Goal: Find specific page/section: Find specific page/section

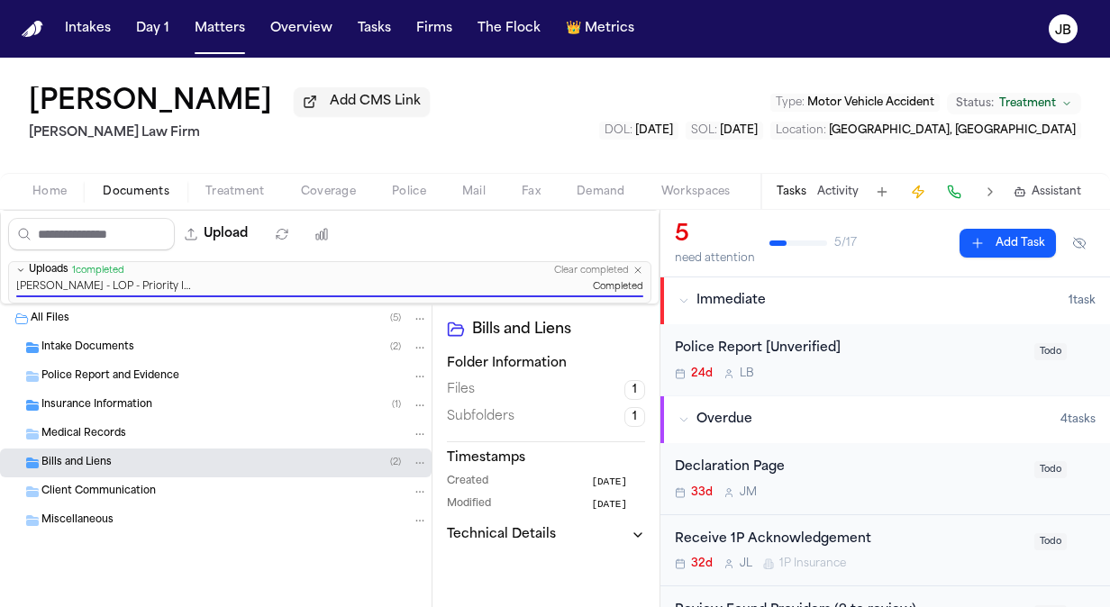
click at [475, 105] on div "[PERSON_NAME] Add CMS Link [PERSON_NAME] Law Firm Type : Motor Vehicle Accident…" at bounding box center [555, 115] width 1110 height 115
click at [469, 95] on div "[PERSON_NAME] Add CMS Link [PERSON_NAME] Law Firm Type : Motor Vehicle Accident…" at bounding box center [555, 115] width 1110 height 115
click at [539, 114] on div "[PERSON_NAME] Add CMS Link [PERSON_NAME] Law Firm Type : Motor Vehicle Accident…" at bounding box center [555, 115] width 1110 height 115
click at [476, 132] on div "[PERSON_NAME] Add CMS Link [PERSON_NAME] Law Firm Type : Motor Vehicle Accident…" at bounding box center [555, 115] width 1110 height 115
click at [490, 128] on div "[PERSON_NAME] Add CMS Link [PERSON_NAME] Law Firm Type : Motor Vehicle Accident…" at bounding box center [555, 115] width 1110 height 115
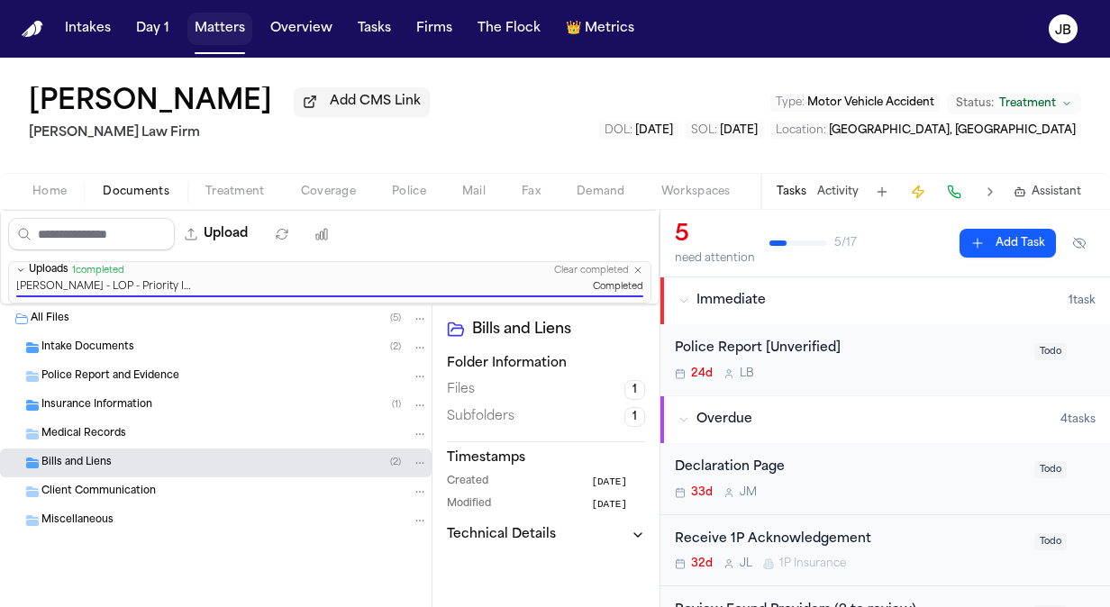
click at [211, 29] on button "Matters" at bounding box center [219, 29] width 65 height 32
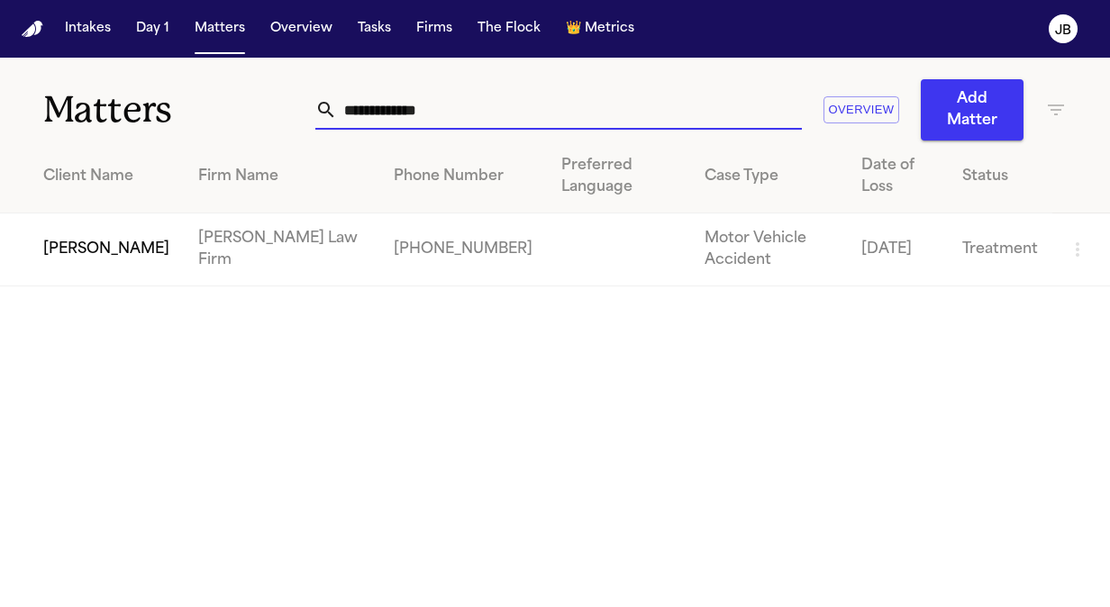
drag, startPoint x: 465, startPoint y: 109, endPoint x: 218, endPoint y: 135, distance: 248.3
click at [218, 135] on div "**********" at bounding box center [555, 99] width 1110 height 83
type input "**********"
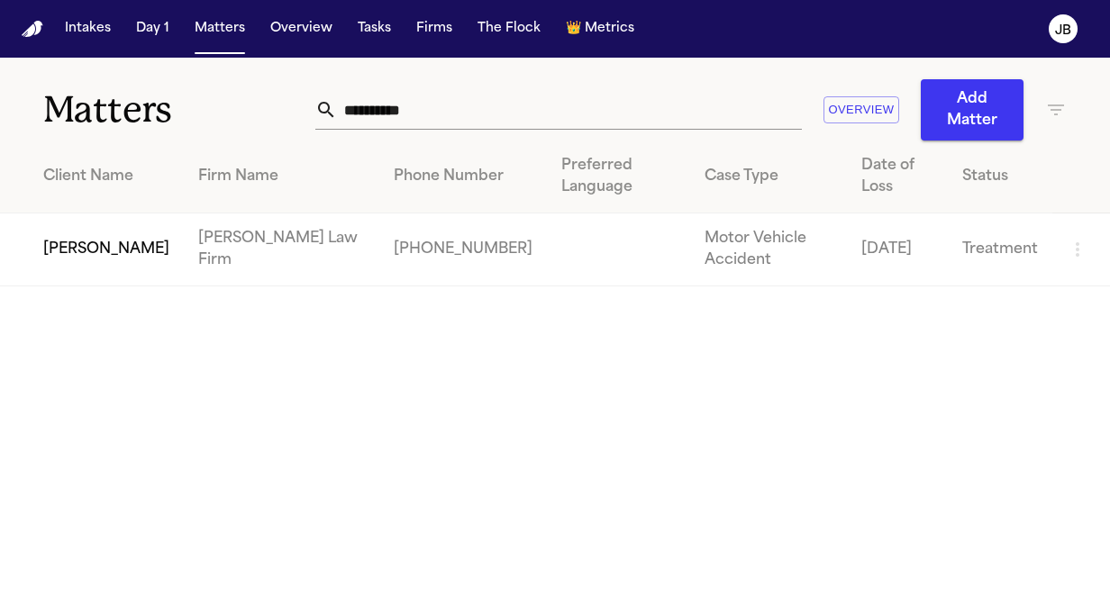
click at [63, 249] on td "[PERSON_NAME]" at bounding box center [92, 250] width 184 height 73
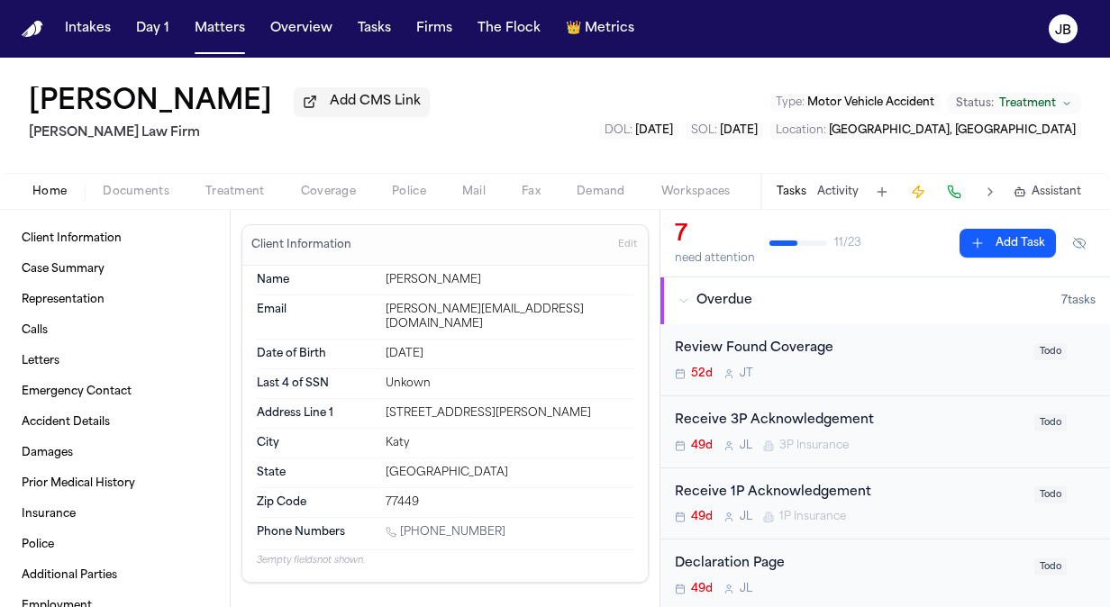
click at [842, 189] on button "Activity" at bounding box center [837, 192] width 41 height 14
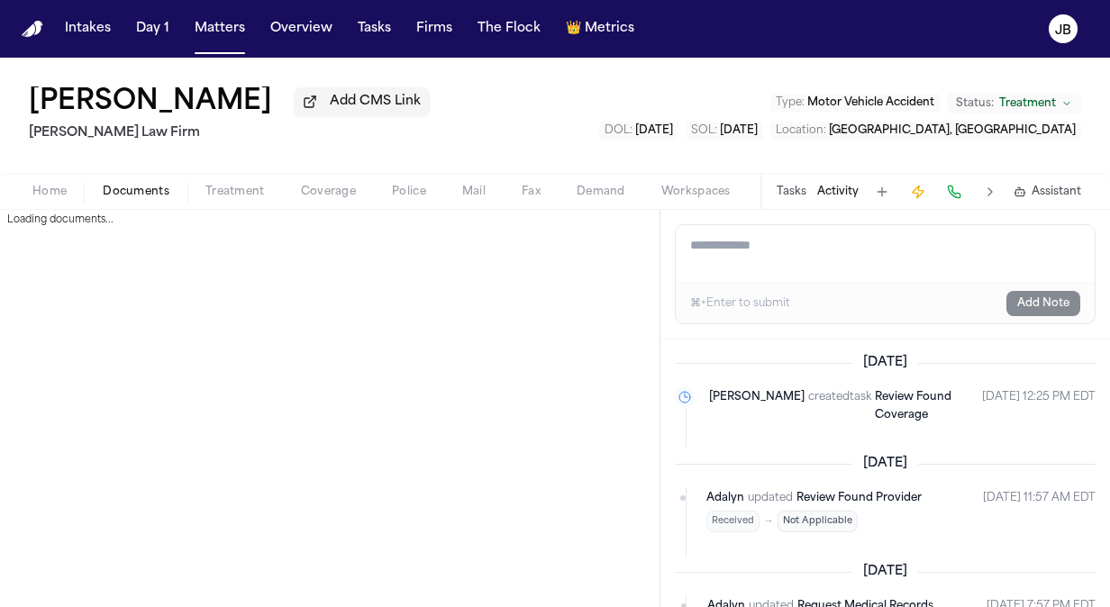
click at [120, 187] on span "Documents" at bounding box center [136, 192] width 67 height 14
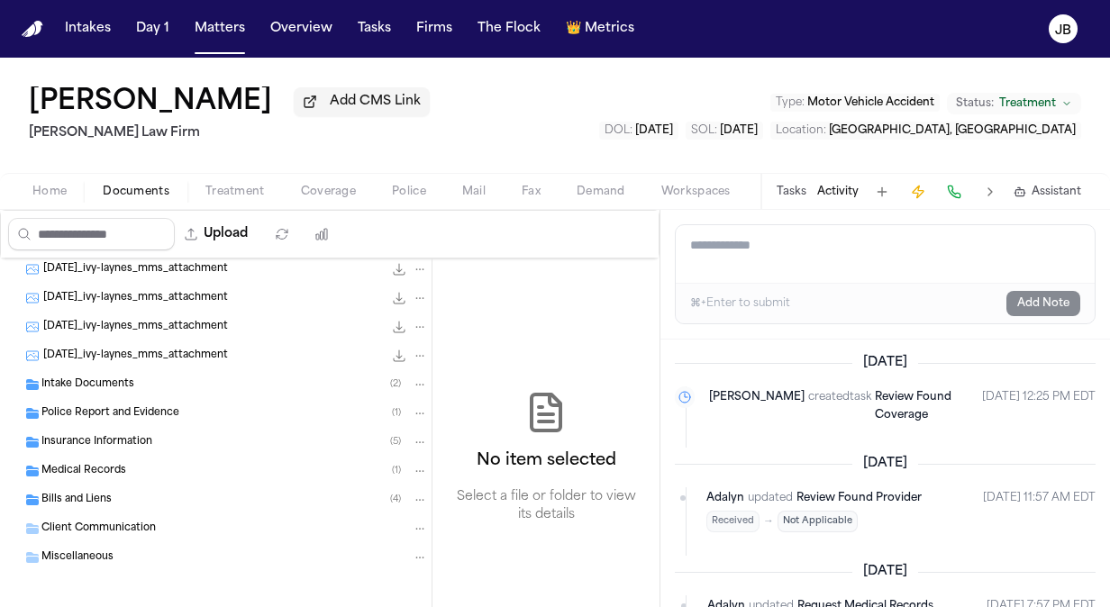
scroll to position [269, 0]
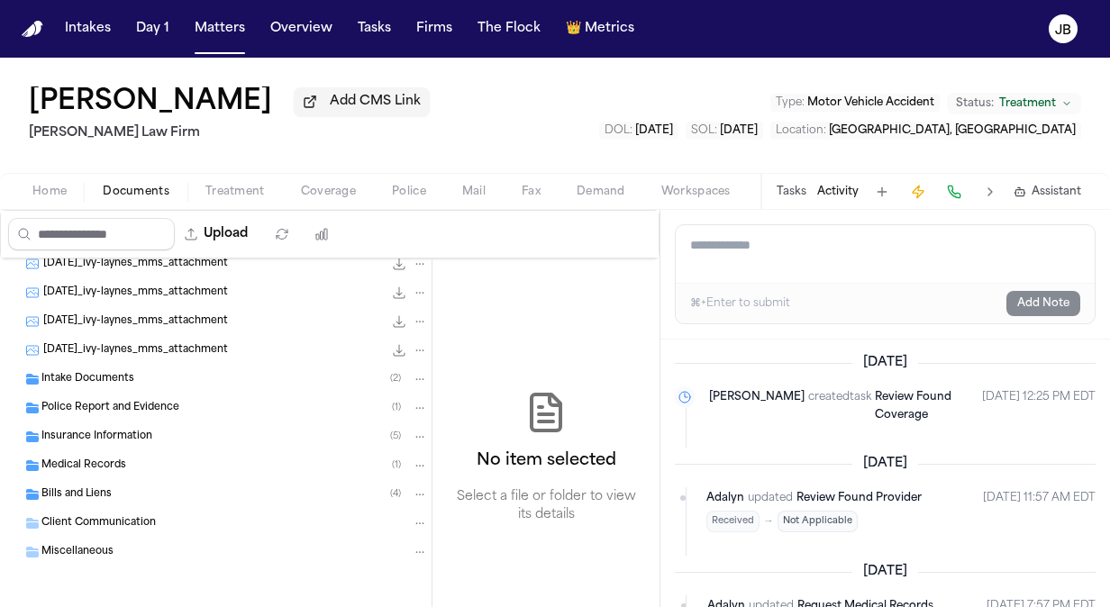
click at [72, 487] on span "Bills and Liens" at bounding box center [76, 494] width 70 height 15
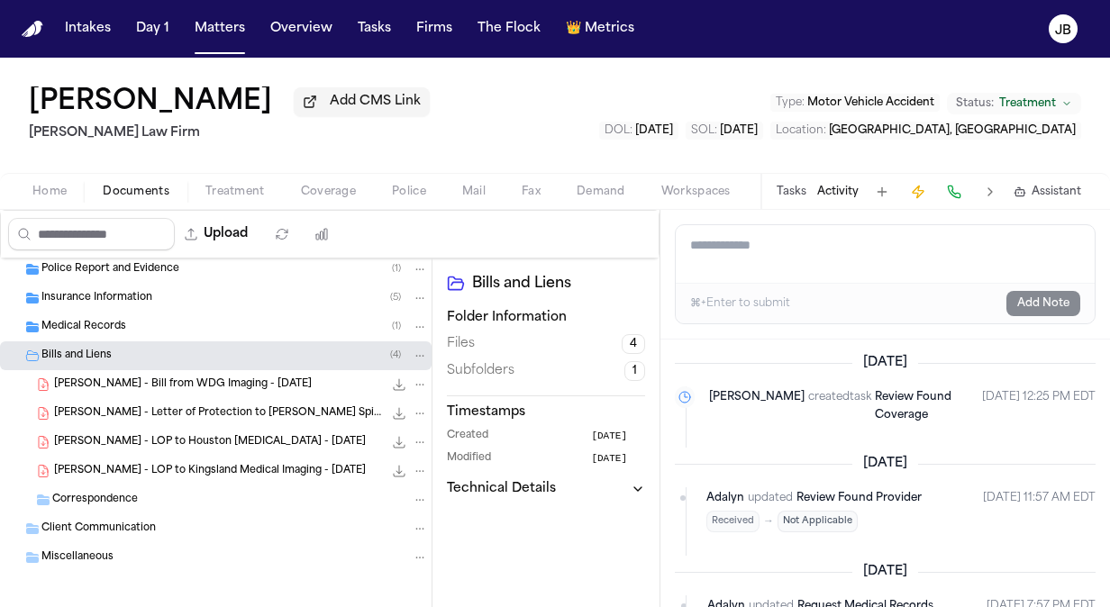
scroll to position [408, 0]
click at [234, 47] on nav "Intakes Day 1 Matters Overview Tasks Firms The Flock 👑 Metrics JB" at bounding box center [555, 29] width 1110 height 58
click at [232, 35] on button "Matters" at bounding box center [219, 29] width 65 height 32
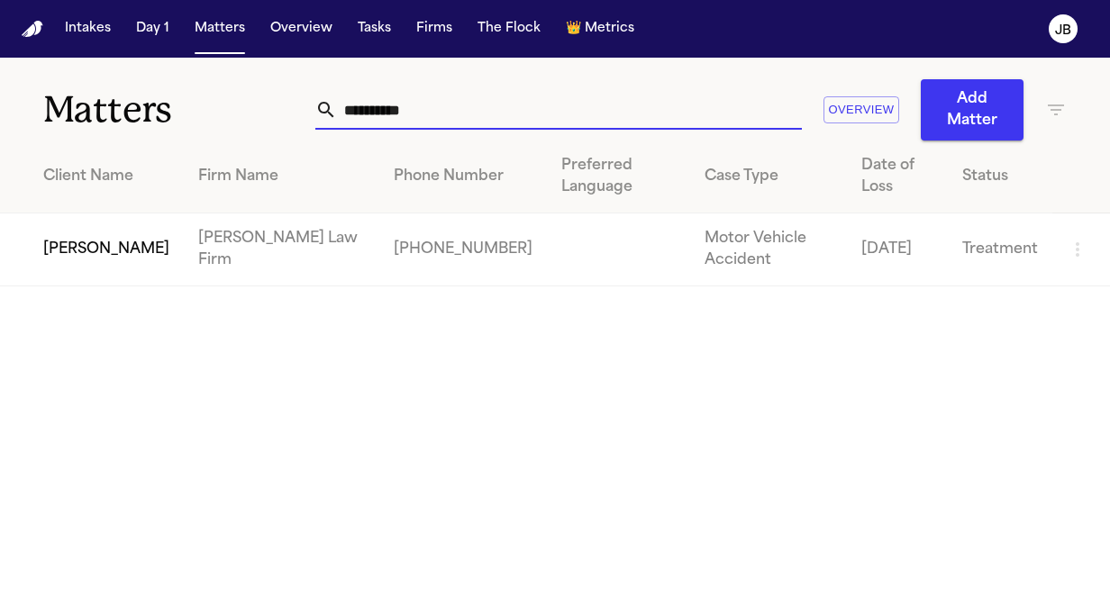
drag, startPoint x: 414, startPoint y: 97, endPoint x: 141, endPoint y: 130, distance: 275.8
click at [141, 130] on div "**********" at bounding box center [555, 99] width 1110 height 83
type input "**********"
click at [61, 261] on td "[PERSON_NAME]" at bounding box center [92, 250] width 184 height 73
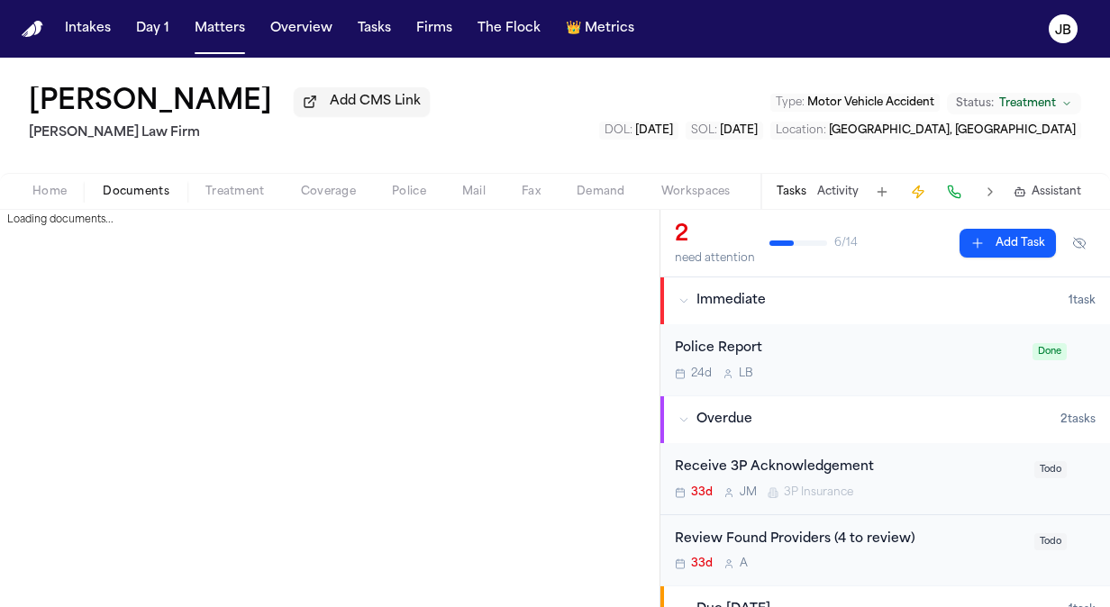
click at [135, 181] on button "Documents" at bounding box center [136, 192] width 103 height 22
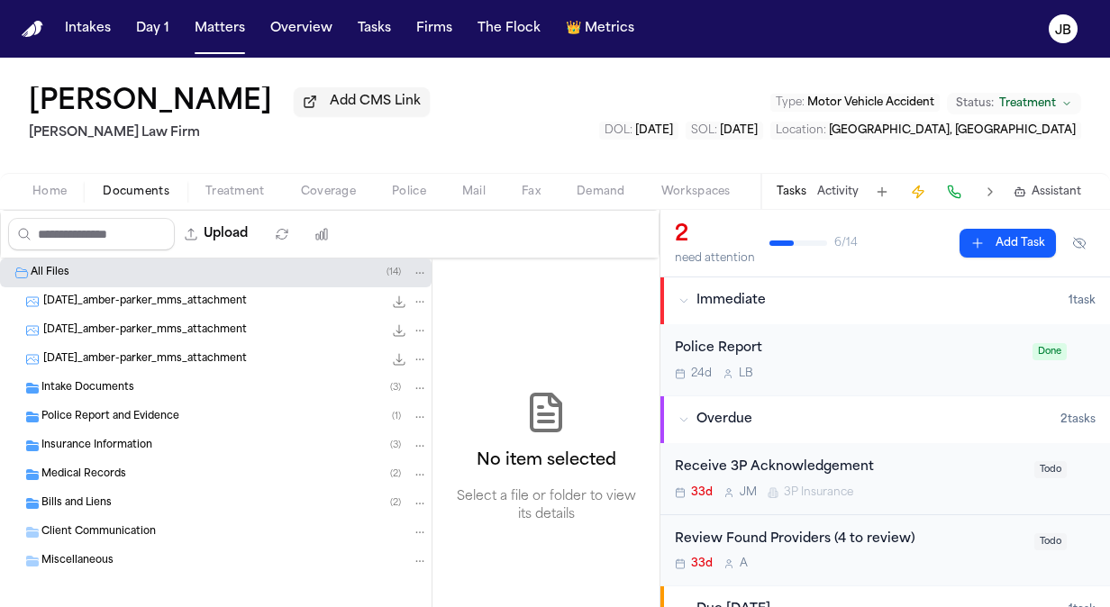
click at [200, 496] on div "Bills and Liens ( 2 )" at bounding box center [234, 504] width 387 height 16
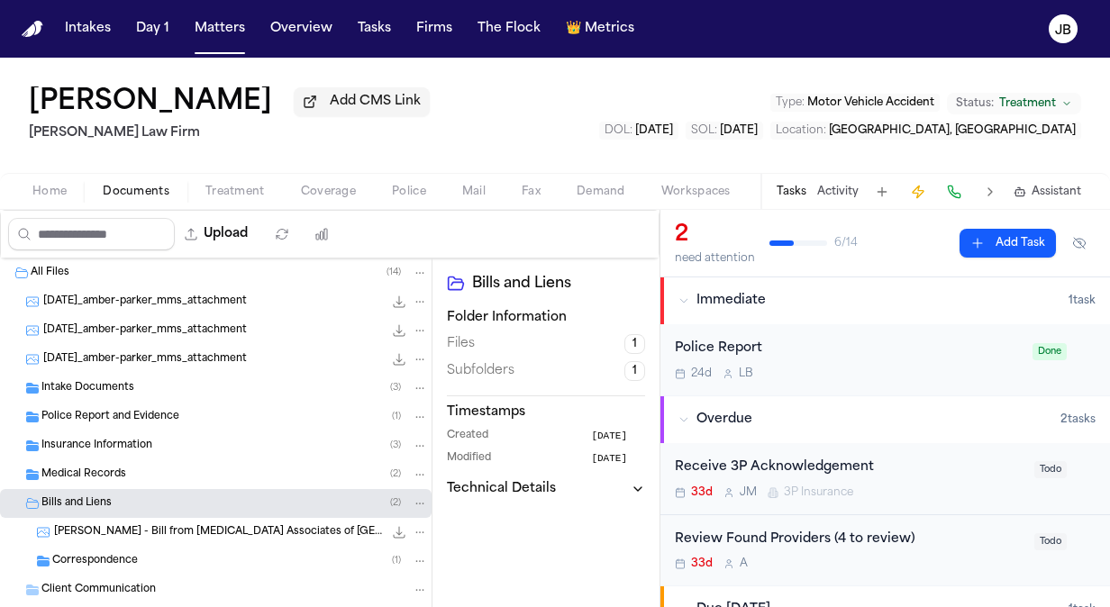
click at [192, 528] on span "[PERSON_NAME] - Bill from [MEDICAL_DATA] Associates of [GEOGRAPHIC_DATA][US_STA…" at bounding box center [218, 532] width 329 height 15
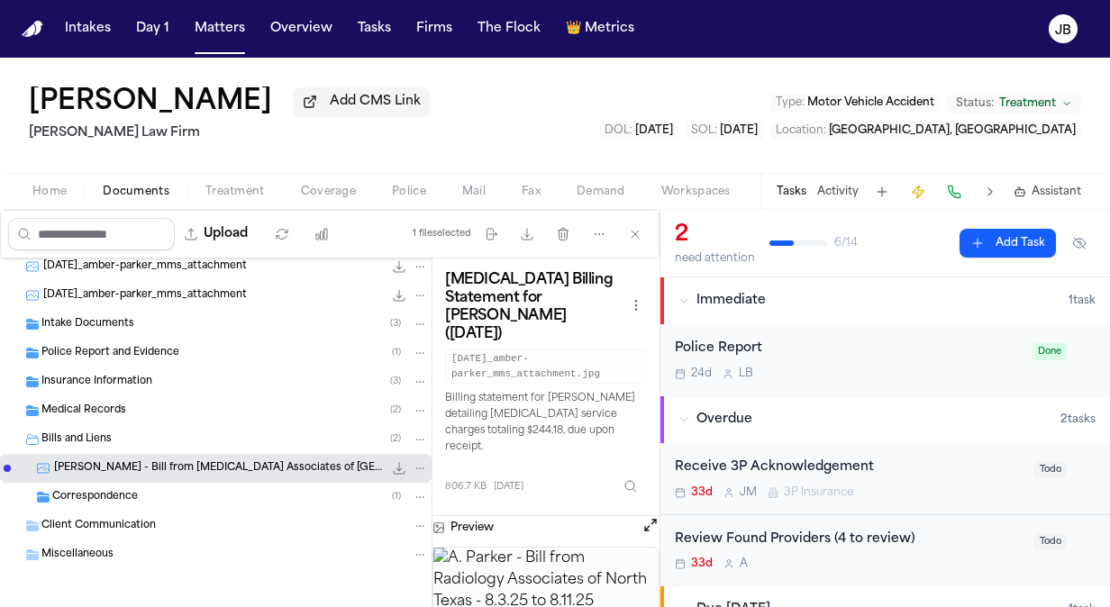
scroll to position [59, 0]
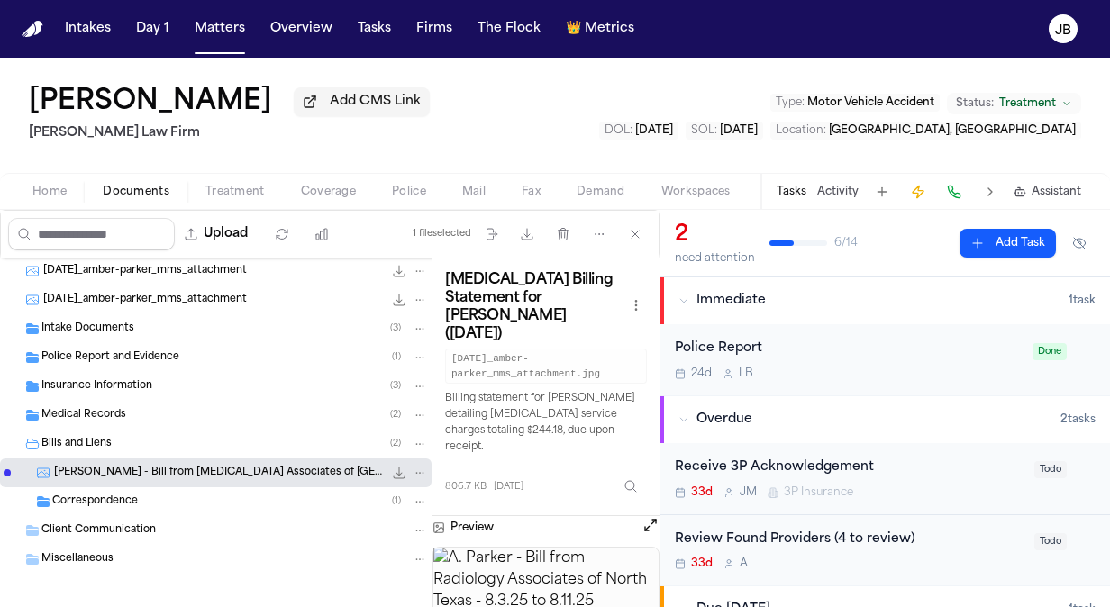
click at [137, 421] on div "Medical Records ( 2 )" at bounding box center [234, 415] width 387 height 16
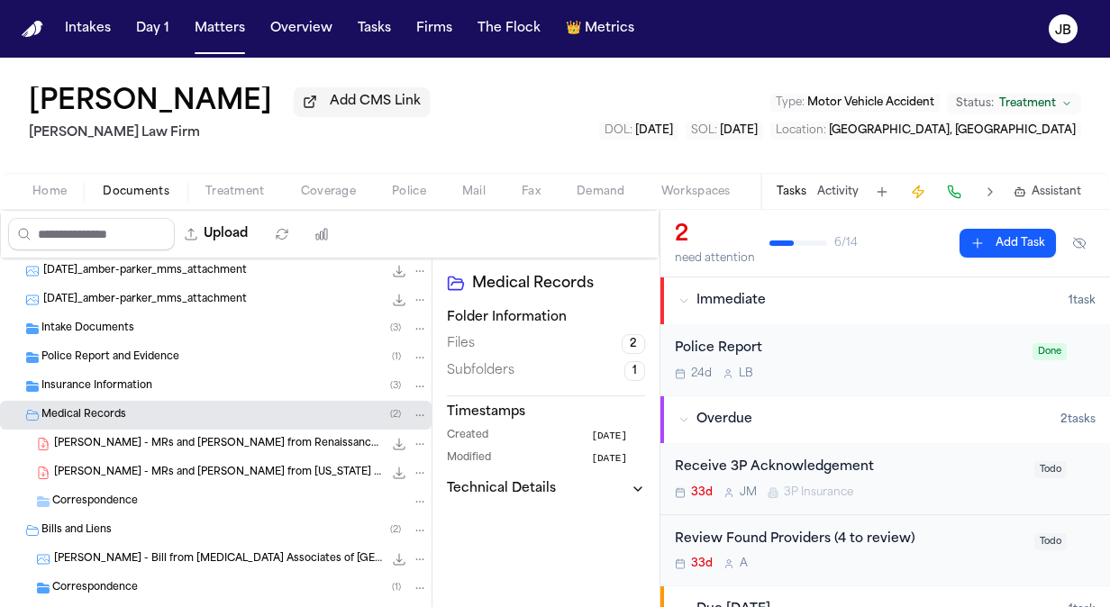
click at [269, 444] on span "[PERSON_NAME] - MRs and [PERSON_NAME] from Renaissance [MEDICAL_DATA] - [DATE]" at bounding box center [218, 444] width 329 height 15
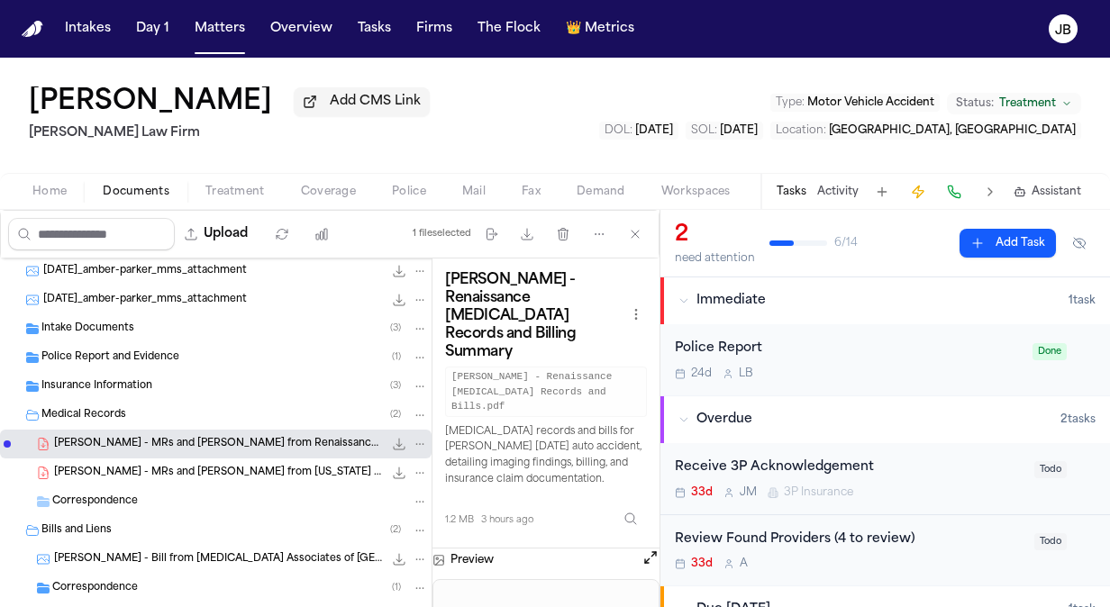
click at [650, 549] on button "Open preview" at bounding box center [651, 558] width 18 height 18
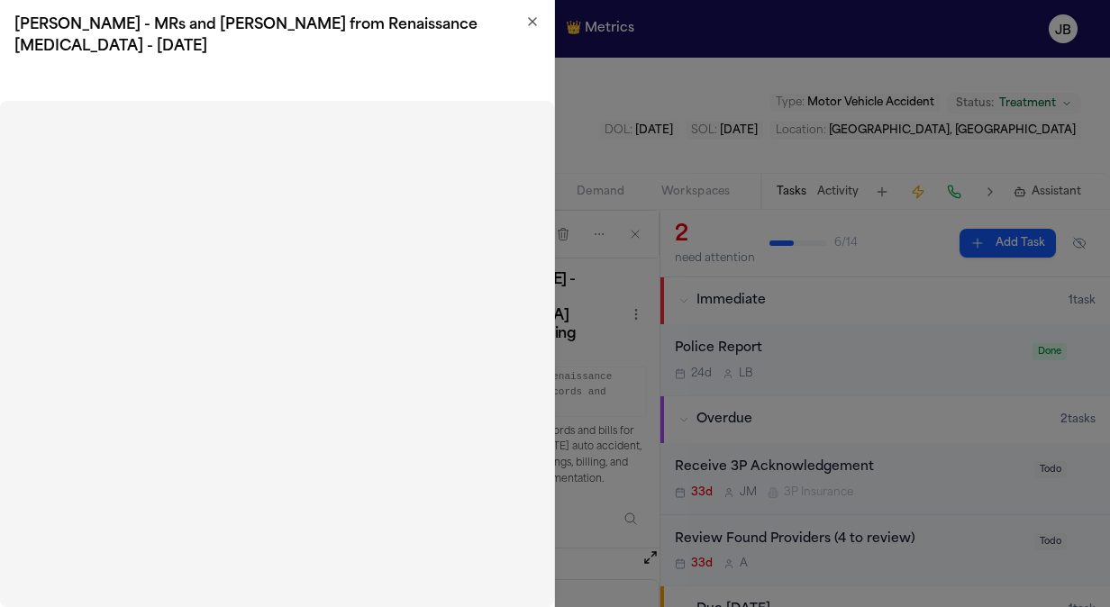
click at [533, 16] on icon "button" at bounding box center [532, 21] width 14 height 14
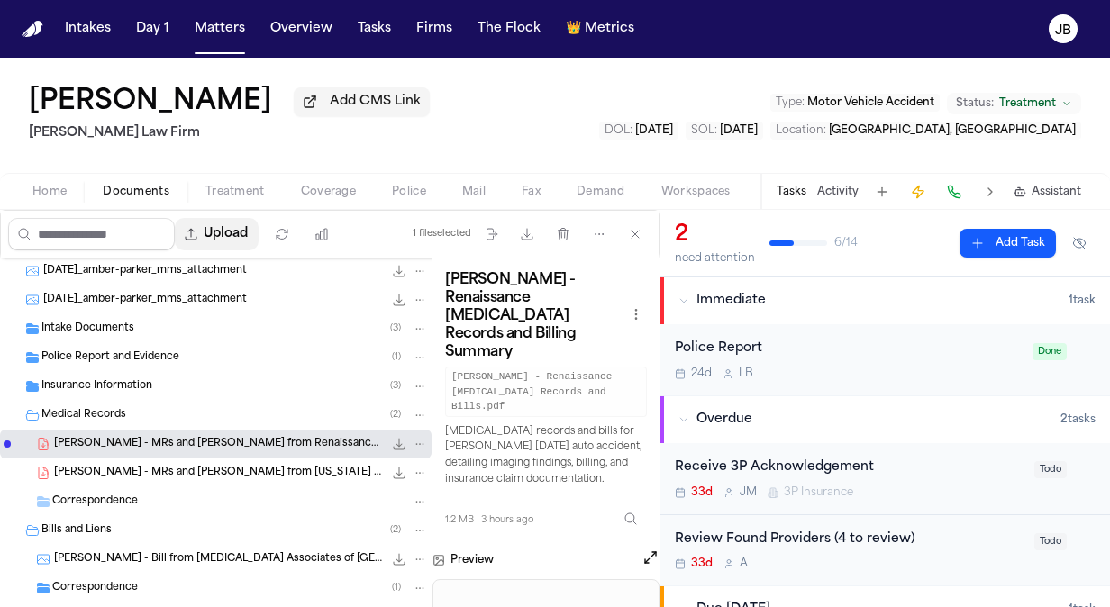
click at [244, 237] on button "Upload" at bounding box center [217, 234] width 84 height 32
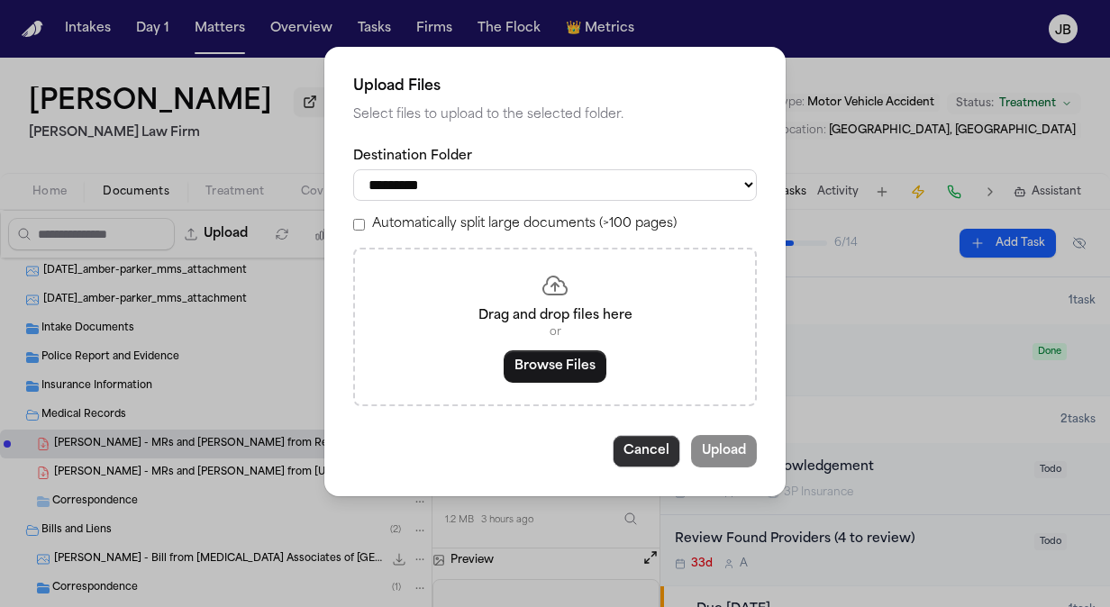
click at [639, 442] on button "Cancel" at bounding box center [647, 451] width 68 height 32
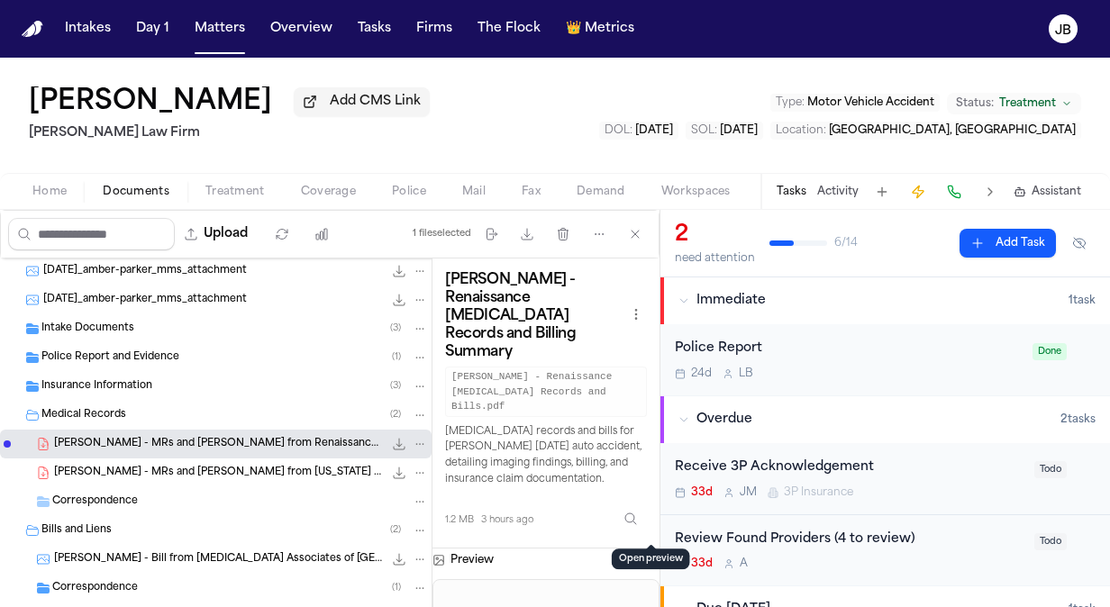
click at [645, 512] on div "[PERSON_NAME] - Renaissance [MEDICAL_DATA] Records and Billing Summary [PERSON_…" at bounding box center [545, 404] width 227 height 290
click at [654, 549] on button "Open preview" at bounding box center [651, 558] width 18 height 18
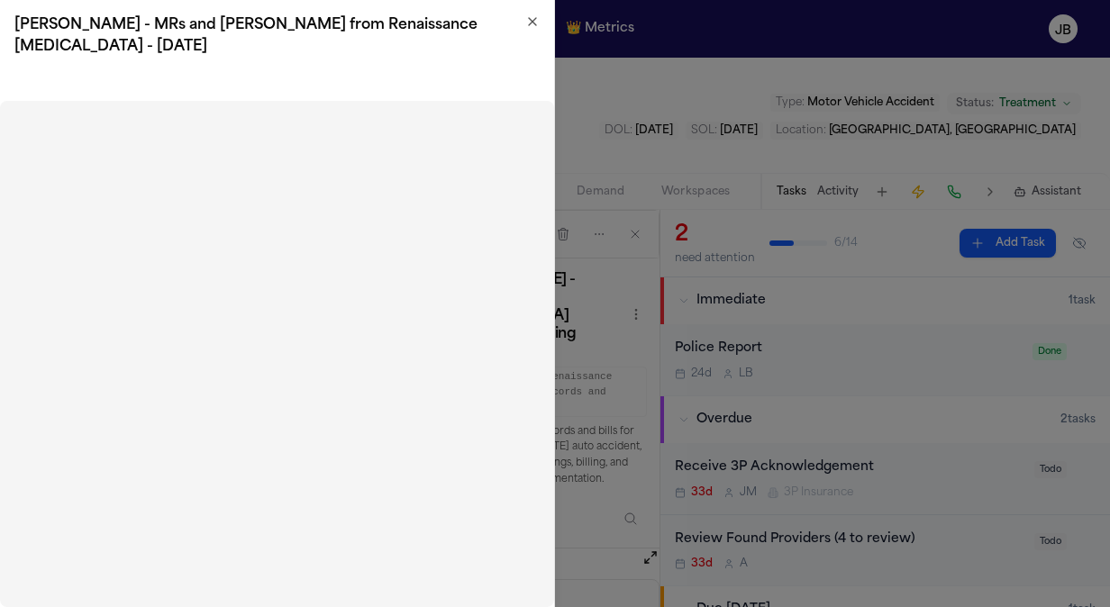
click at [528, 13] on div "[PERSON_NAME] - MRs and [PERSON_NAME] from Renaissance [MEDICAL_DATA] - [DATE]" at bounding box center [277, 36] width 554 height 72
click at [528, 15] on icon "button" at bounding box center [532, 21] width 14 height 14
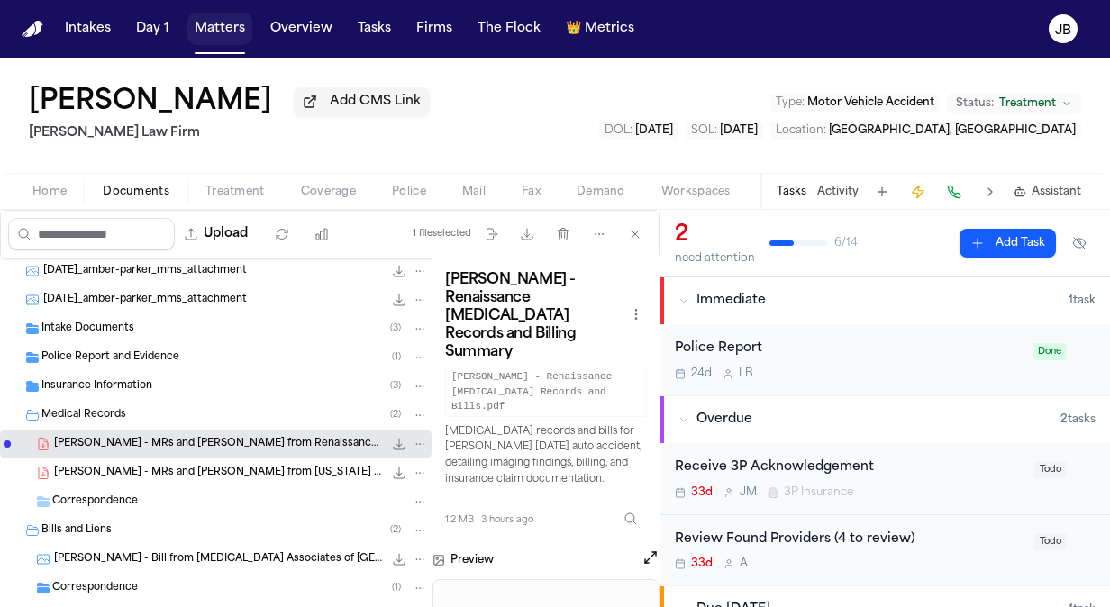
click at [214, 34] on button "Matters" at bounding box center [219, 29] width 65 height 32
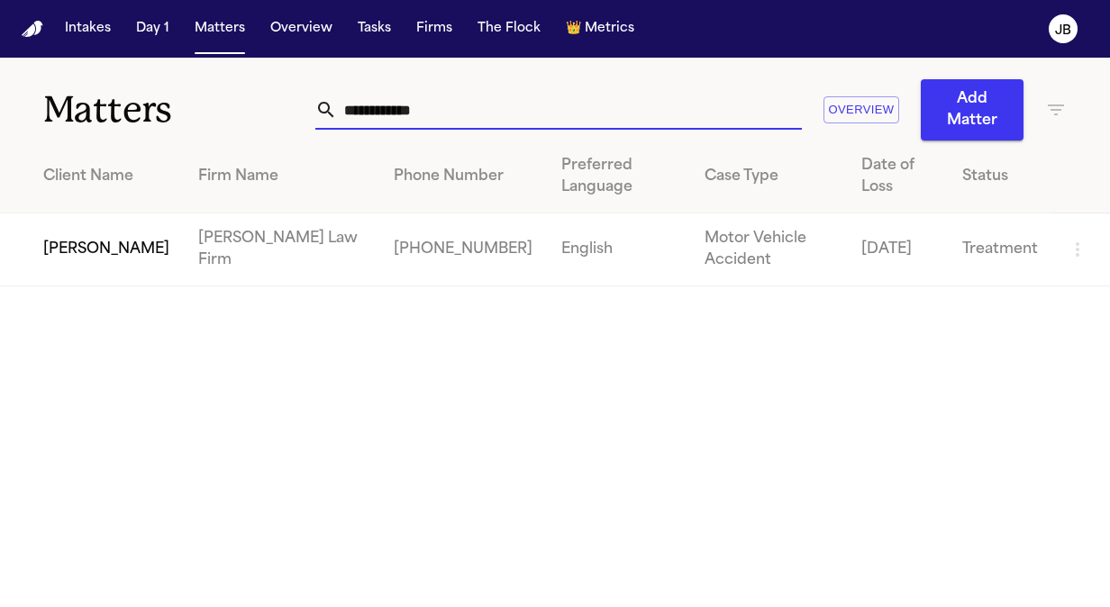
drag, startPoint x: 458, startPoint y: 94, endPoint x: 160, endPoint y: 59, distance: 299.3
click at [160, 59] on div "**********" at bounding box center [555, 99] width 1110 height 83
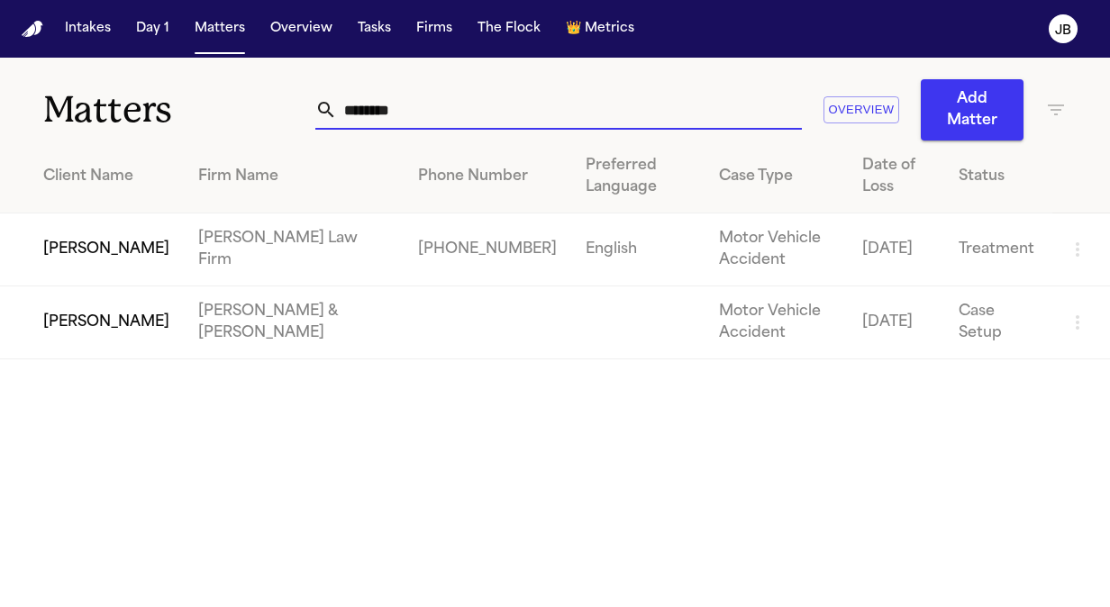
type input "********"
click at [88, 246] on td "[PERSON_NAME]" at bounding box center [92, 250] width 184 height 73
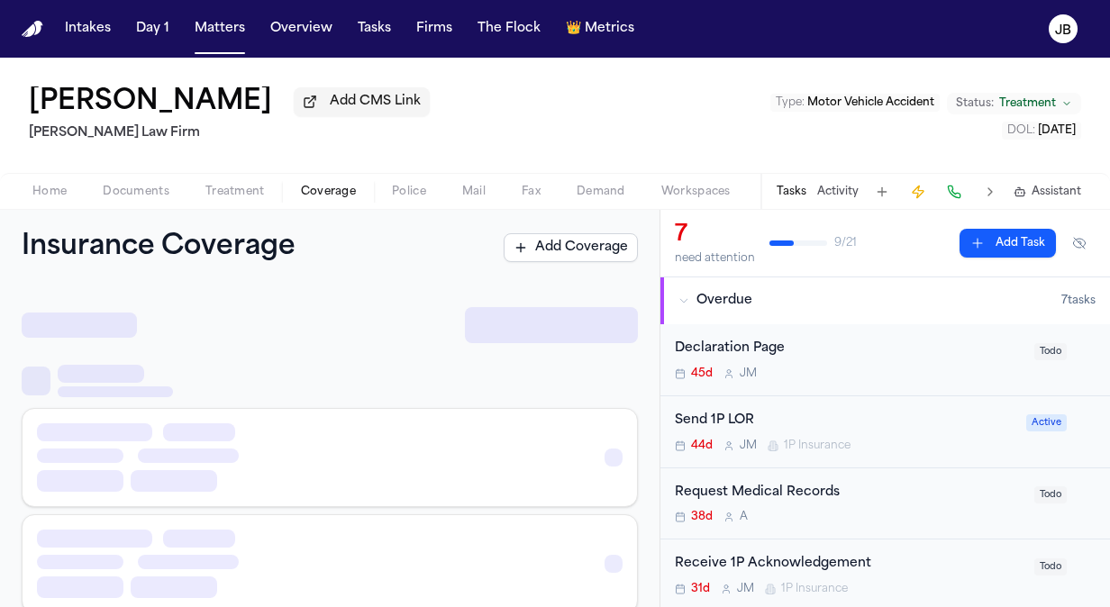
click at [295, 188] on button "Coverage" at bounding box center [328, 192] width 91 height 22
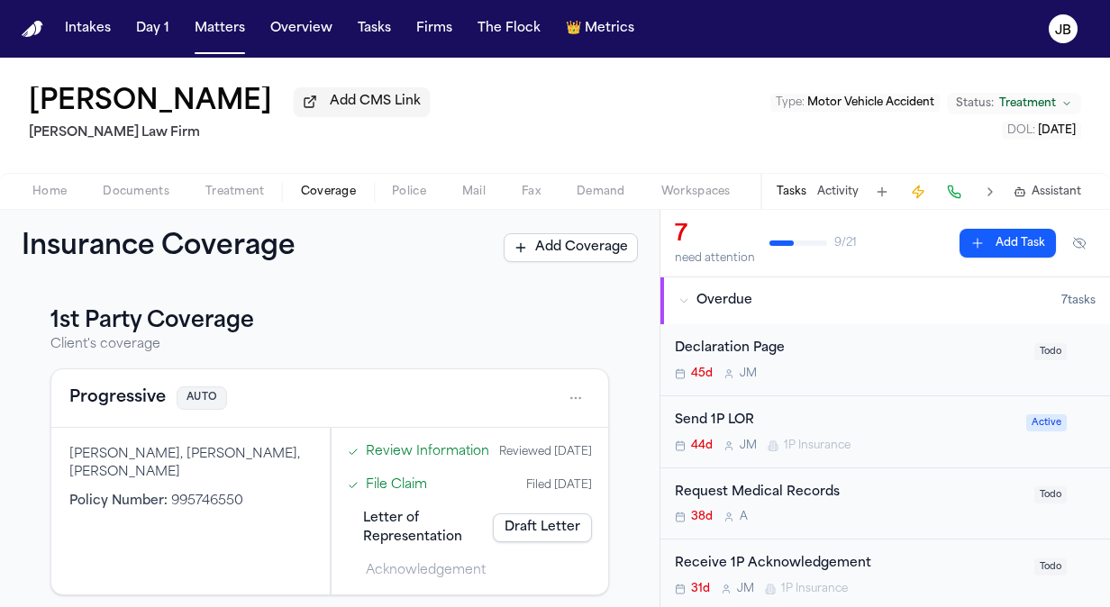
click at [157, 183] on button "Documents" at bounding box center [136, 192] width 103 height 22
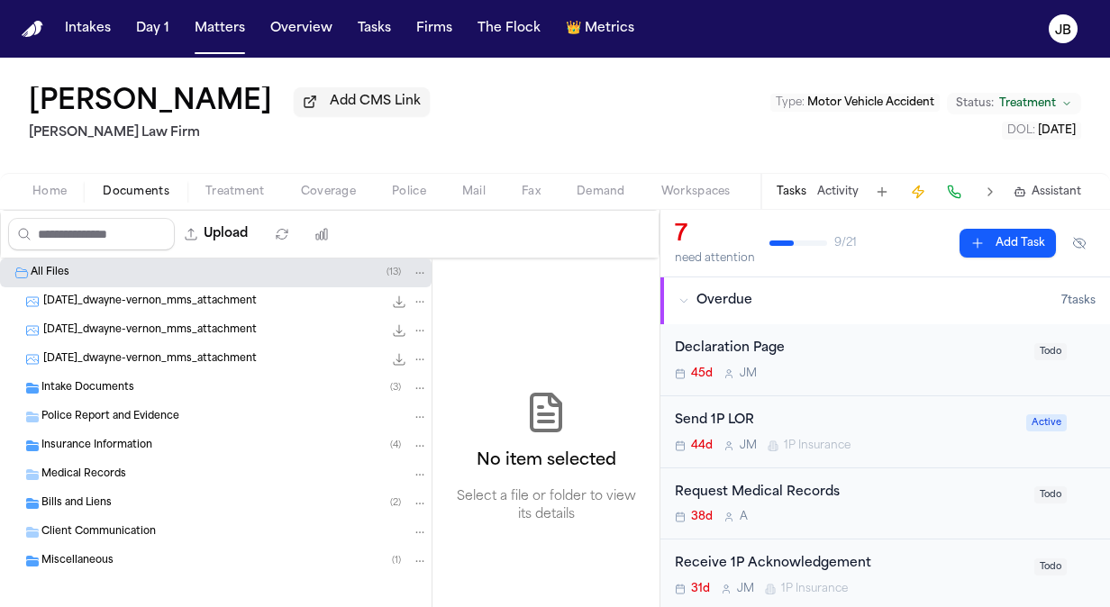
click at [101, 498] on span "Bills and Liens" at bounding box center [76, 503] width 70 height 15
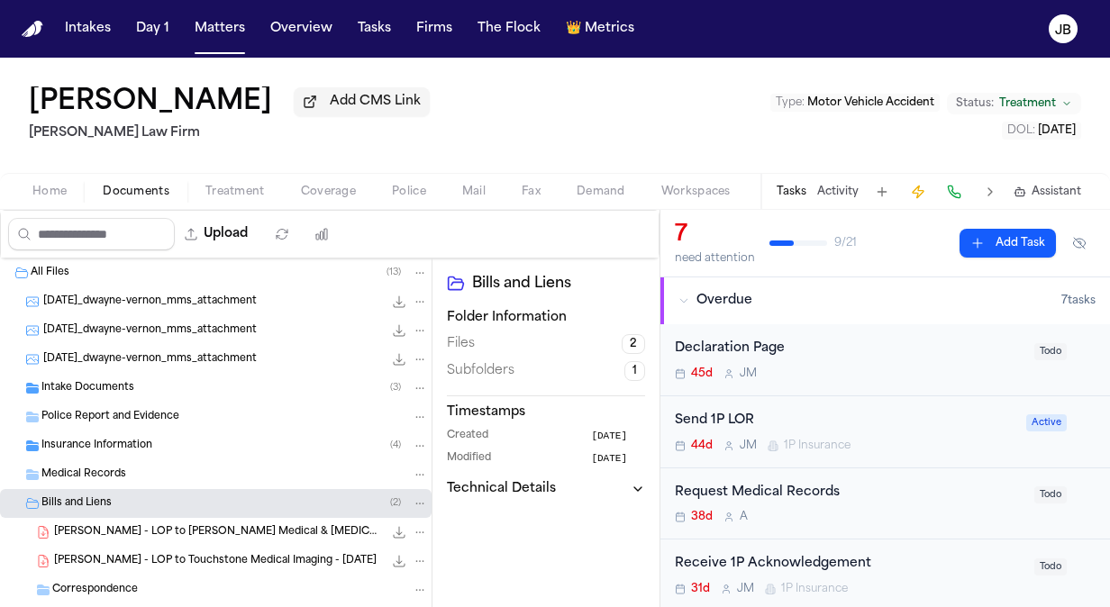
click at [241, 438] on div "Insurance Information ( 4 )" at bounding box center [234, 446] width 387 height 16
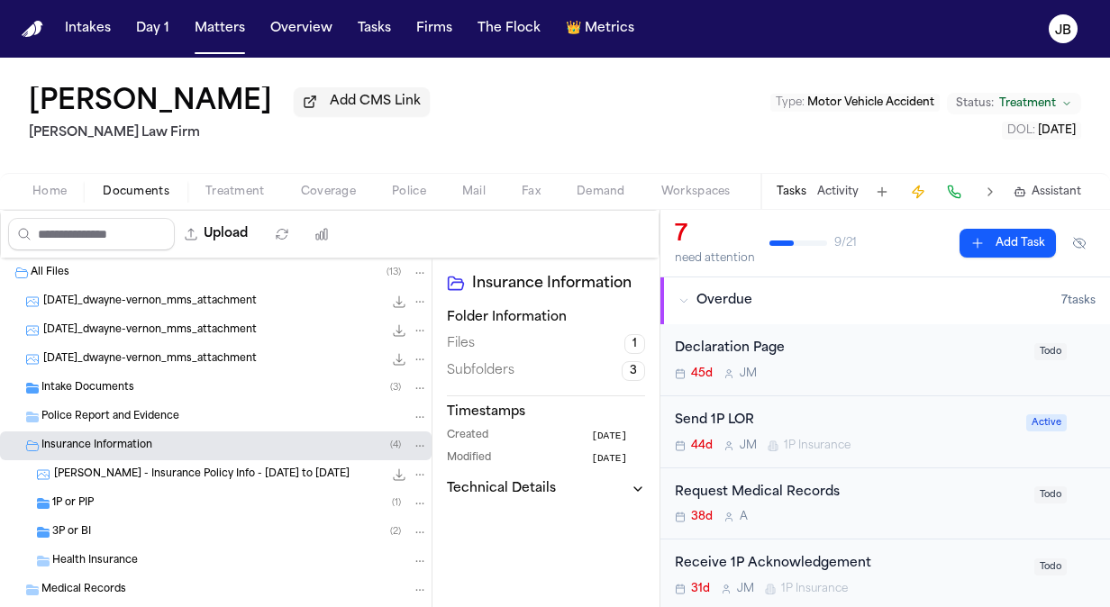
click at [139, 514] on div "1P or PIP ( 1 )" at bounding box center [216, 503] width 432 height 29
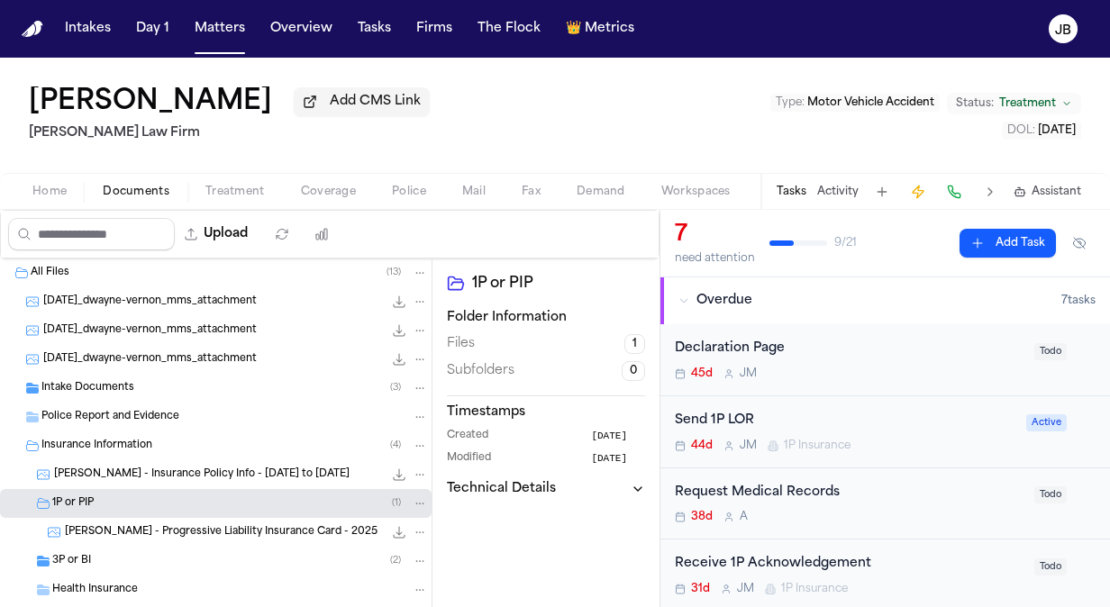
click at [392, 526] on icon "File: C. Vernon - Progressive Liability Insurance Card - 2025" at bounding box center [399, 532] width 14 height 14
click at [186, 547] on div "3P or BI ( 2 )" at bounding box center [216, 561] width 432 height 29
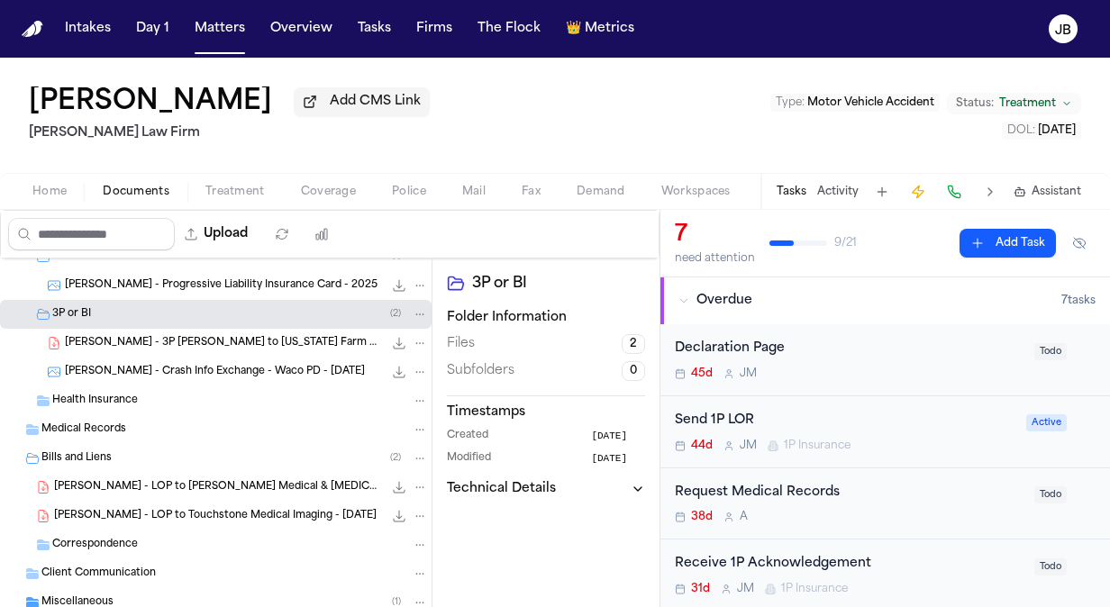
scroll to position [297, 0]
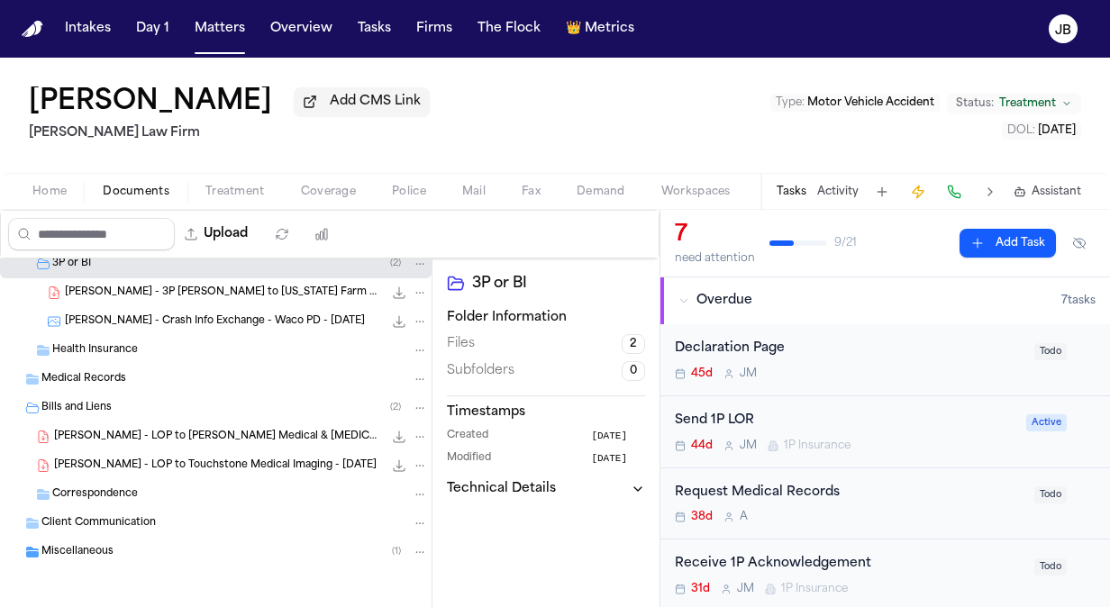
click at [123, 550] on div "Miscellaneous ( 1 )" at bounding box center [234, 552] width 387 height 16
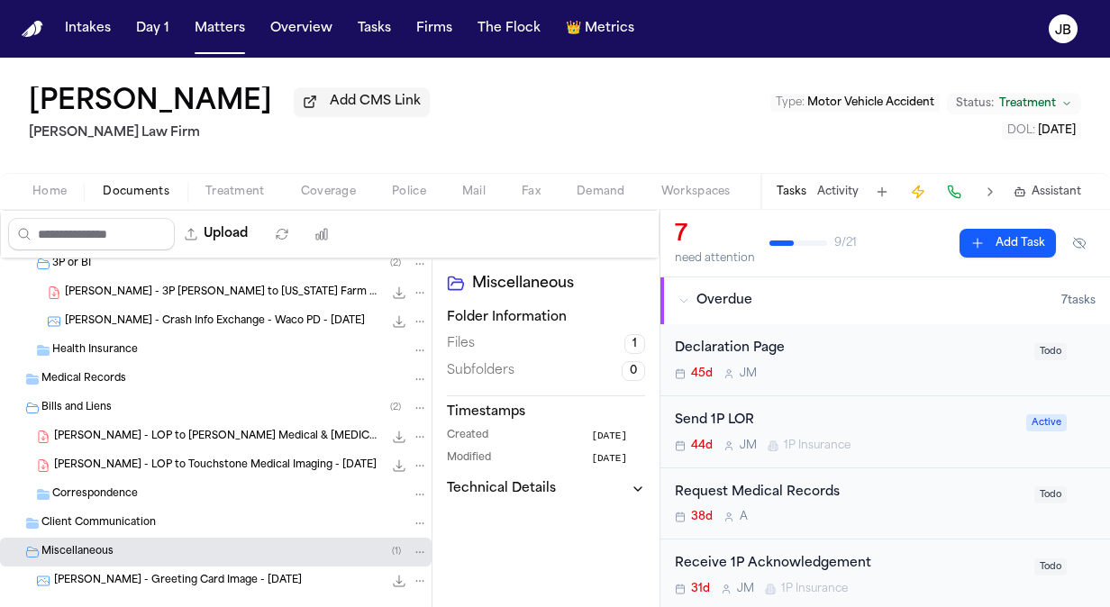
click at [132, 519] on span "Client Communication" at bounding box center [98, 523] width 114 height 15
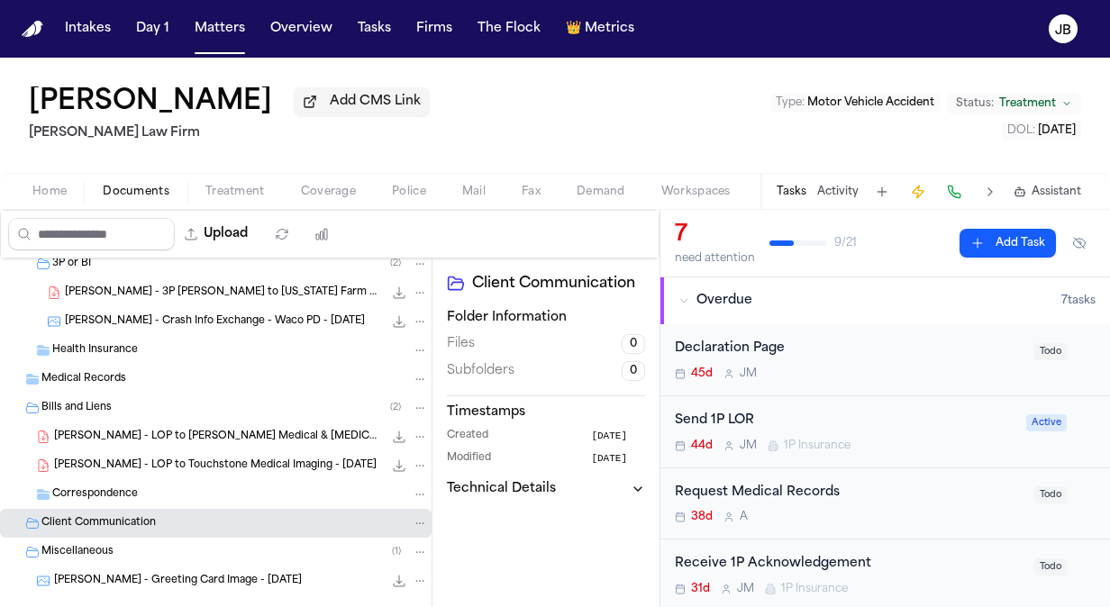
click at [117, 365] on div "Medical Records" at bounding box center [216, 379] width 432 height 29
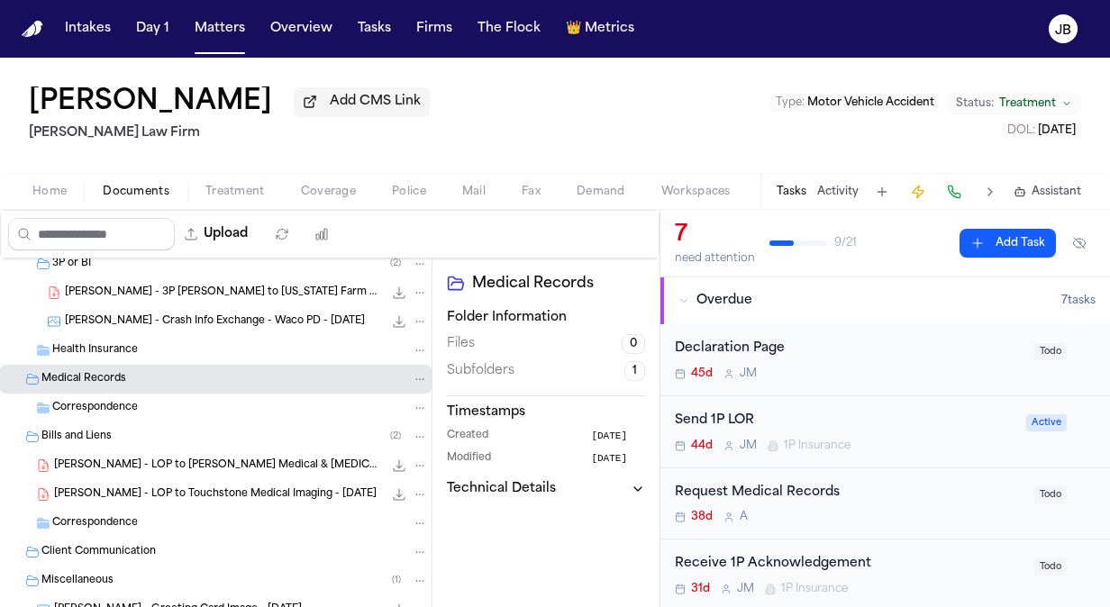
click at [281, 407] on div "Correspondence" at bounding box center [240, 408] width 376 height 16
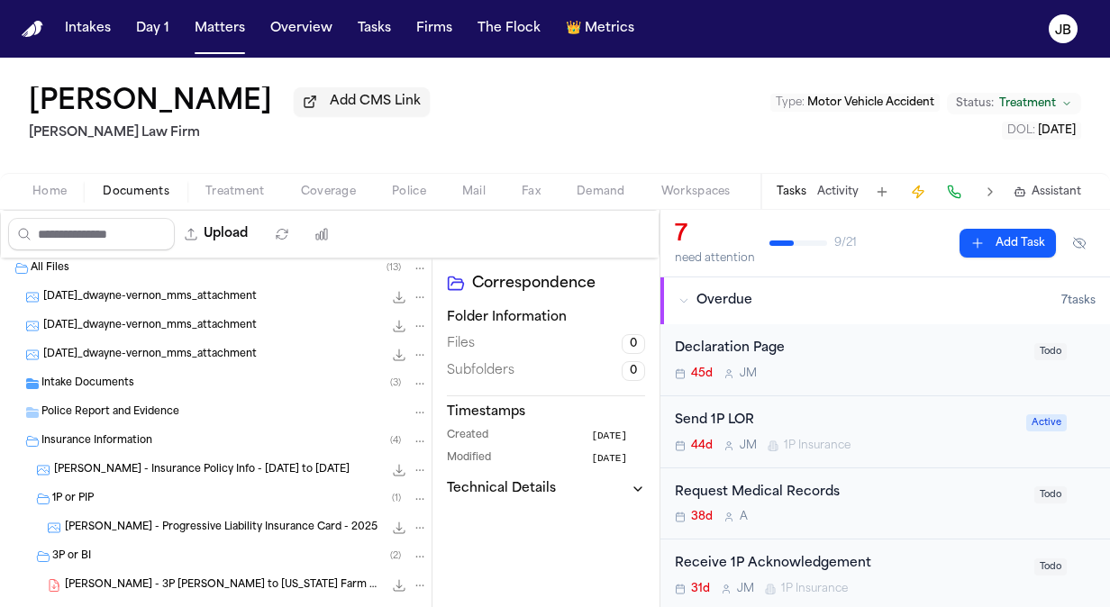
scroll to position [0, 0]
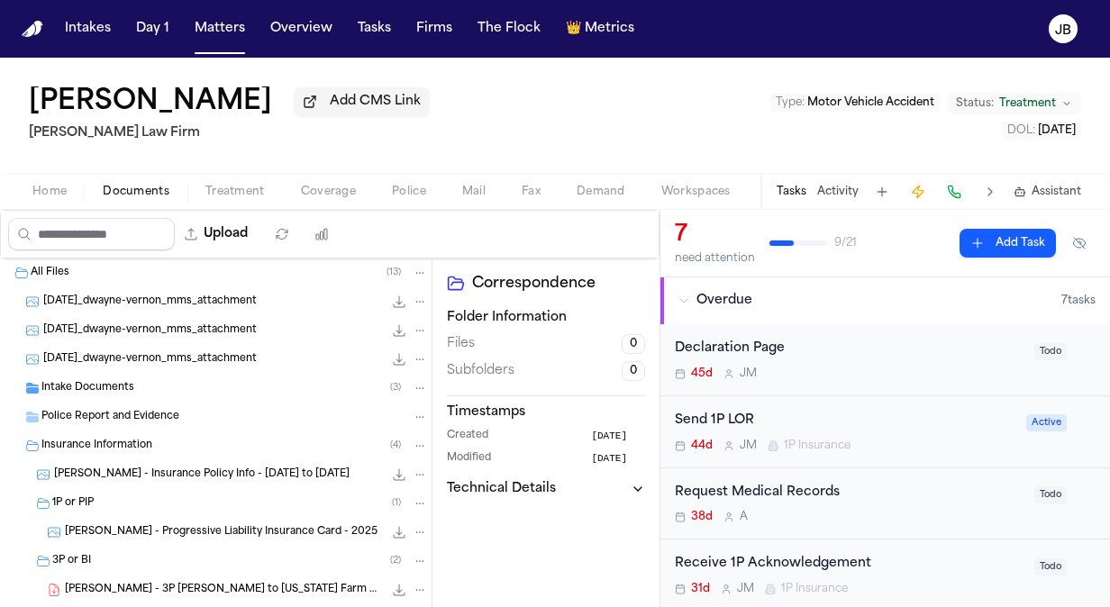
click at [101, 396] on div "Intake Documents ( 3 )" at bounding box center [216, 388] width 432 height 29
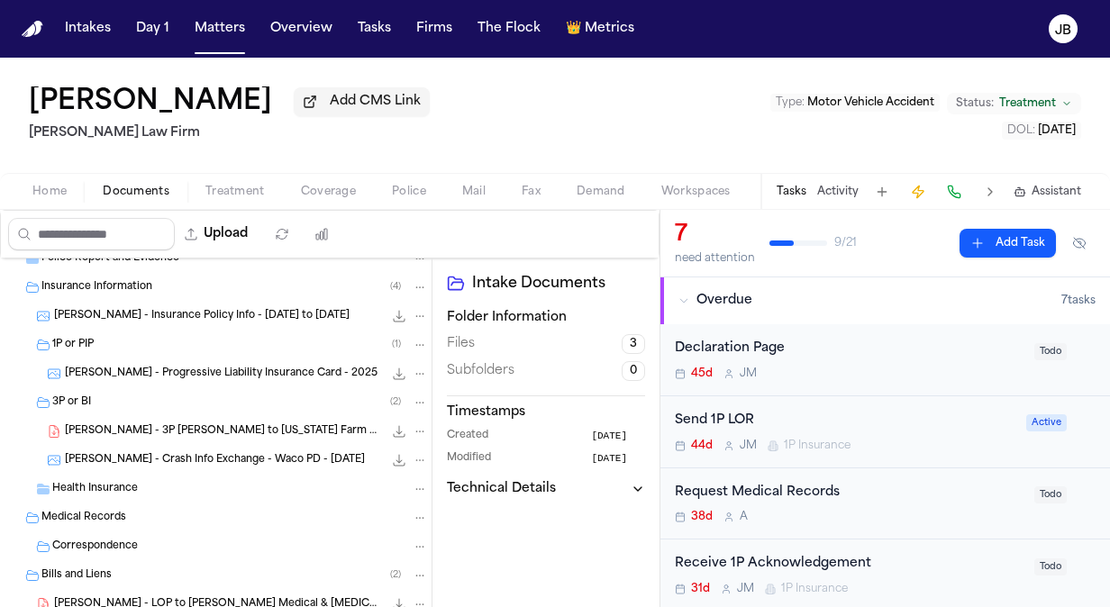
scroll to position [250, 0]
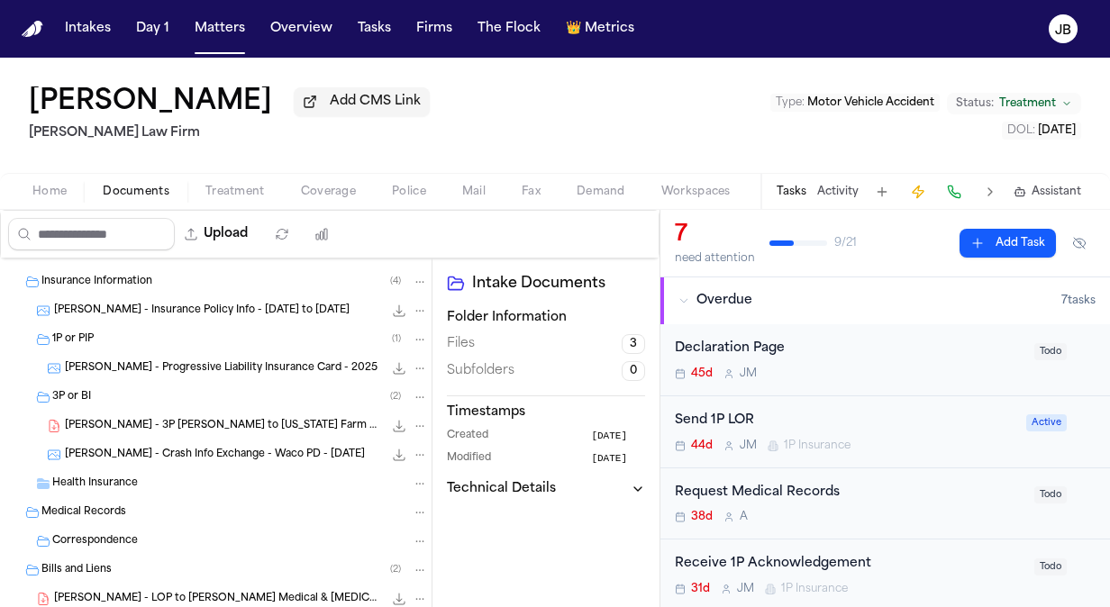
click at [310, 190] on span "Coverage" at bounding box center [328, 192] width 55 height 14
